Goal: Transaction & Acquisition: Purchase product/service

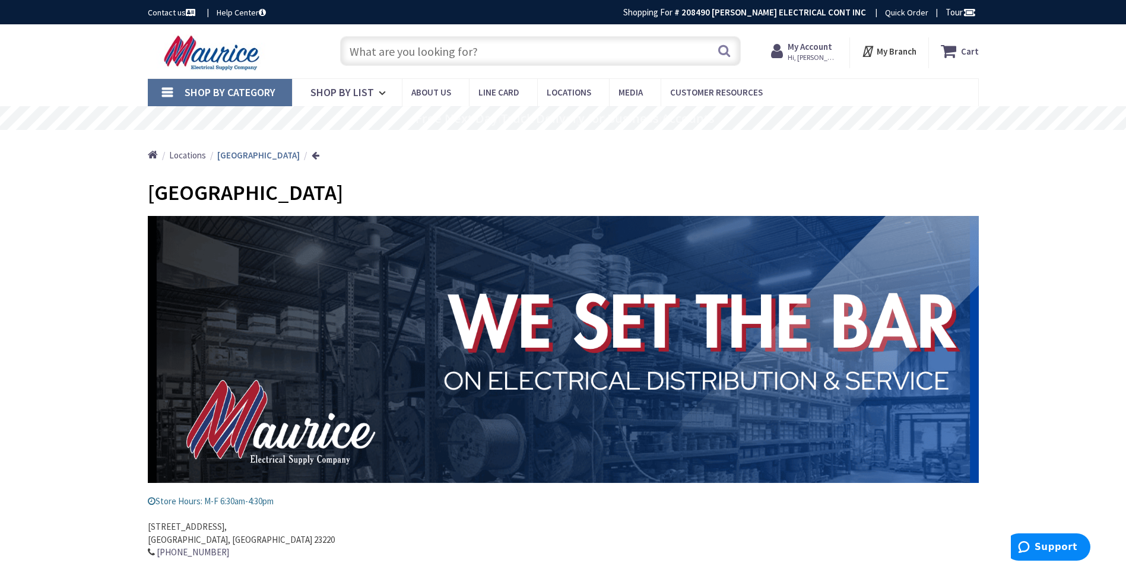
click at [627, 52] on input "text" at bounding box center [540, 51] width 401 height 30
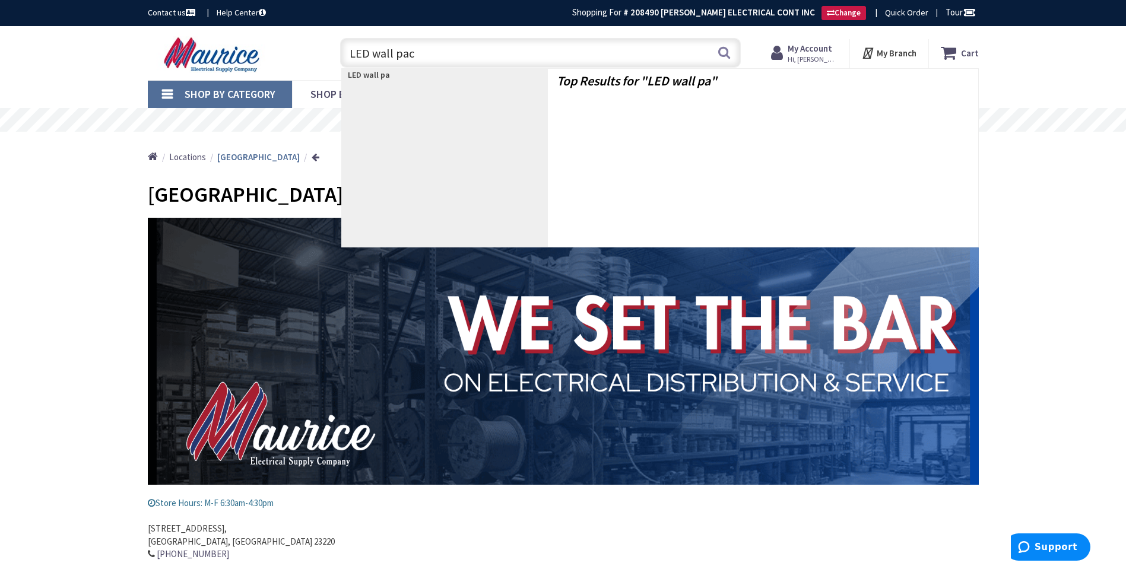
type input "LED wall pack"
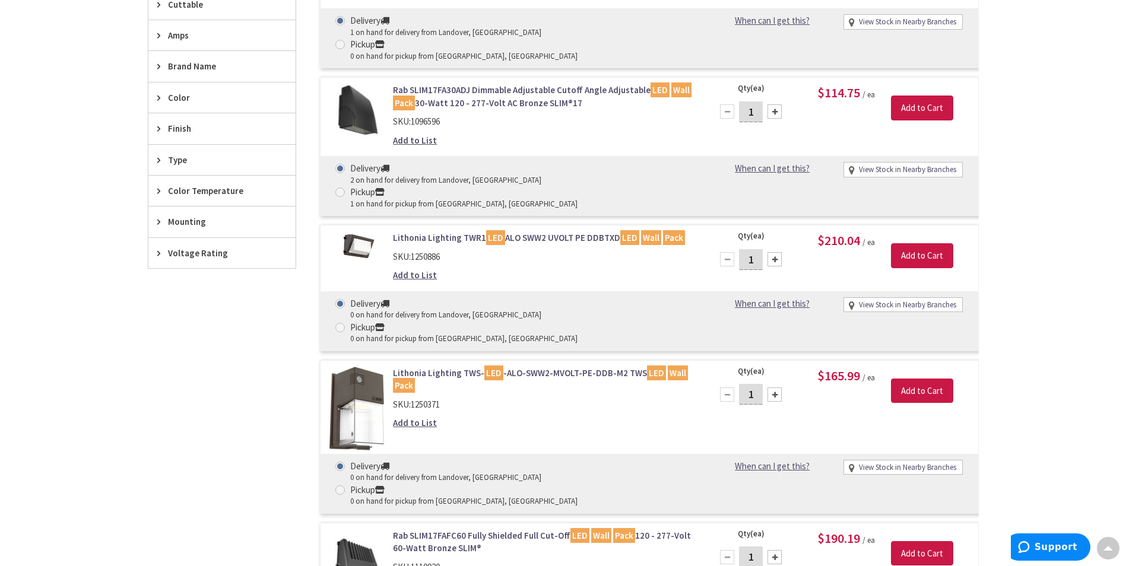
scroll to position [417, 0]
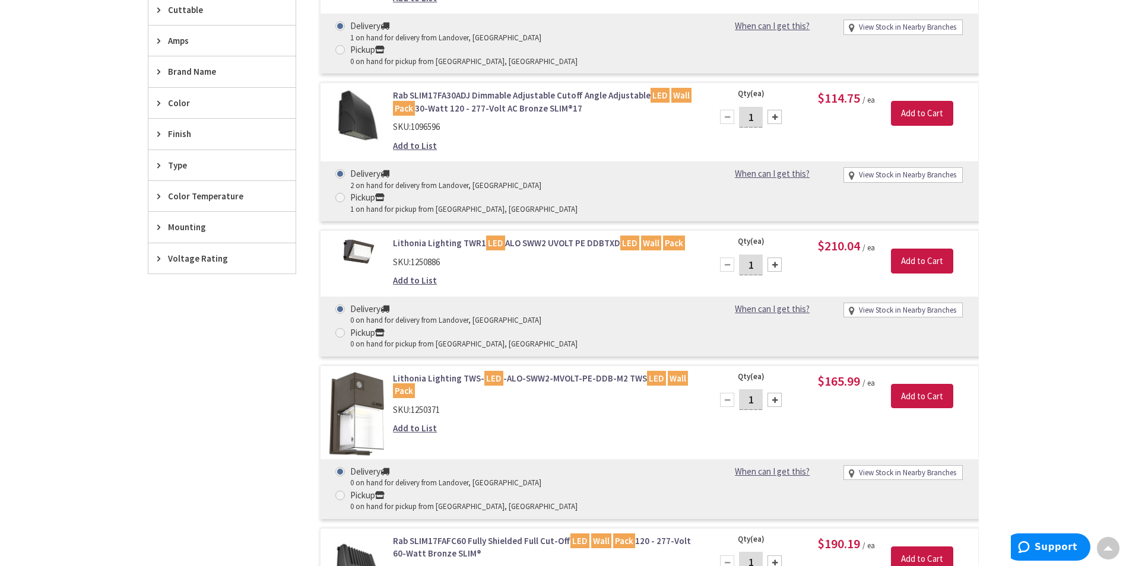
click at [546, 237] on link "Lithonia Lighting TWR1 LED ALO SWW2 UVOLT PE DDBTXD LED Wall Pack" at bounding box center [544, 243] width 302 height 12
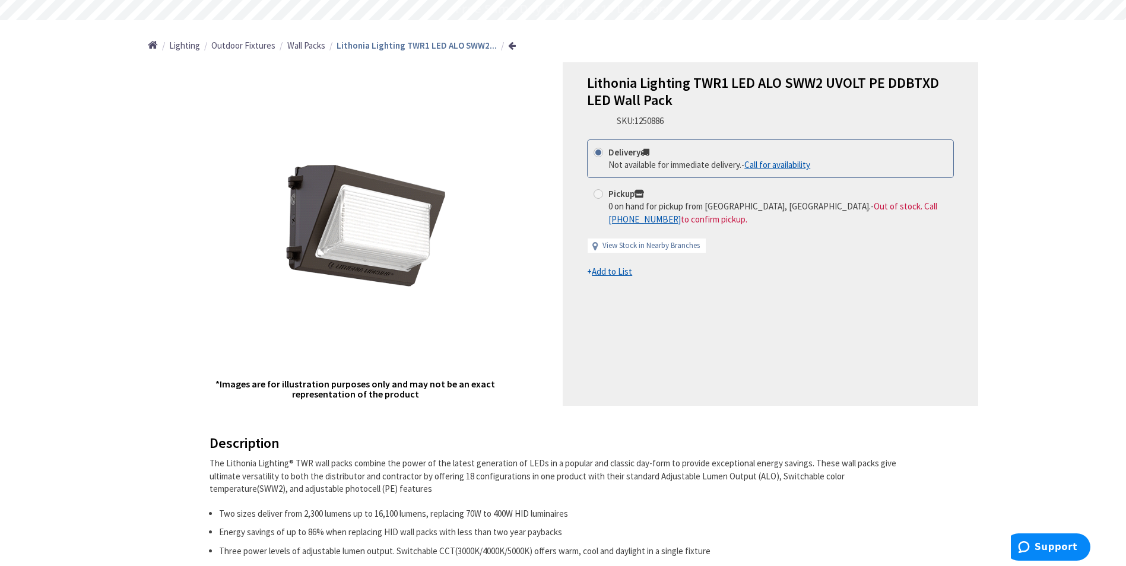
scroll to position [119, 0]
